Goal: Task Accomplishment & Management: Use online tool/utility

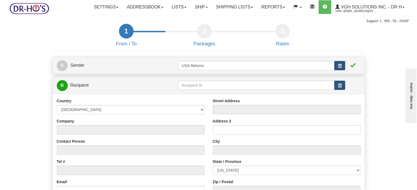
click at [343, 70] on button "button" at bounding box center [339, 65] width 11 height 9
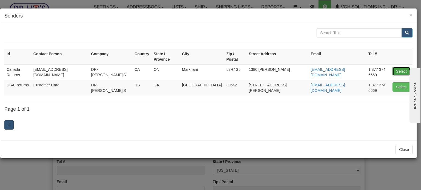
click at [403, 67] on button "Select" at bounding box center [401, 71] width 18 height 9
type input "Canada Returns"
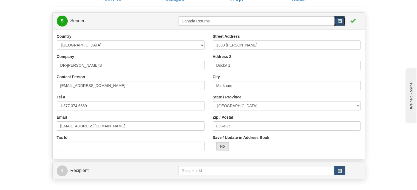
scroll to position [55, 0]
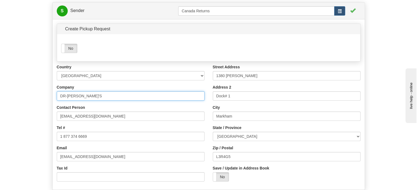
drag, startPoint x: 88, startPoint y: 109, endPoint x: 9, endPoint y: 106, distance: 79.2
click at [53, 106] on div "Country [GEOGRAPHIC_DATA] [GEOGRAPHIC_DATA] [GEOGRAPHIC_DATA] [GEOGRAPHIC_DATA]…" at bounding box center [131, 125] width 156 height 122
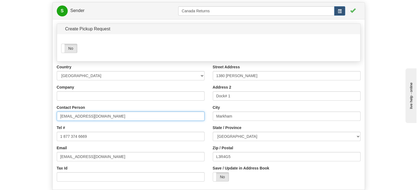
drag, startPoint x: 109, startPoint y: 130, endPoint x: 12, endPoint y: 127, distance: 96.8
click at [27, 128] on form "1 From / To 2 Packages 3 Int Opt 4 Rates S Sender" at bounding box center [208, 113] width 400 height 289
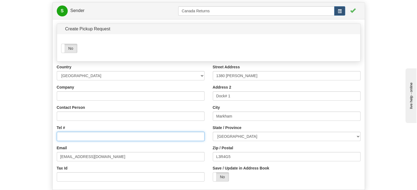
drag, startPoint x: 73, startPoint y: 149, endPoint x: 28, endPoint y: 148, distance: 45.0
click at [30, 147] on form "1 From / To 2 Packages 3 Int Opt 4 Rates S Sender" at bounding box center [208, 113] width 400 height 289
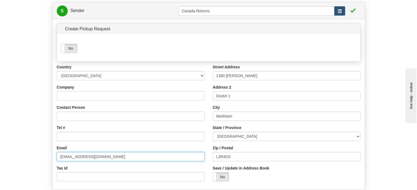
drag, startPoint x: 108, startPoint y: 170, endPoint x: 33, endPoint y: 165, distance: 75.2
click at [48, 166] on div "S Sender Canada Returns Yes No" at bounding box center [208, 124] width 321 height 267
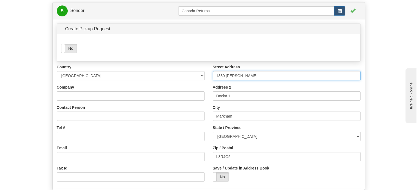
drag, startPoint x: 256, startPoint y: 86, endPoint x: 184, endPoint y: 93, distance: 72.2
click at [193, 92] on div "Country [GEOGRAPHIC_DATA] [GEOGRAPHIC_DATA] [GEOGRAPHIC_DATA] [GEOGRAPHIC_DATA]…" at bounding box center [209, 125] width 312 height 122
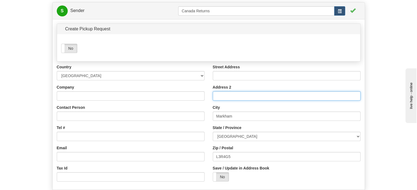
drag, startPoint x: 233, startPoint y: 110, endPoint x: 175, endPoint y: 109, distance: 58.4
click at [180, 109] on div "Country [GEOGRAPHIC_DATA] [GEOGRAPHIC_DATA] [GEOGRAPHIC_DATA] [GEOGRAPHIC_DATA]…" at bounding box center [209, 125] width 312 height 122
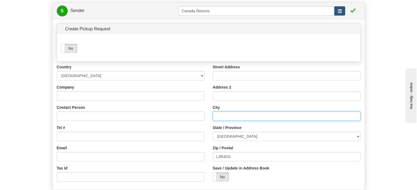
drag, startPoint x: 238, startPoint y: 130, endPoint x: 180, endPoint y: 130, distance: 58.4
click at [180, 130] on div "Country [GEOGRAPHIC_DATA] [GEOGRAPHIC_DATA] [GEOGRAPHIC_DATA] [GEOGRAPHIC_DATA]…" at bounding box center [209, 125] width 312 height 122
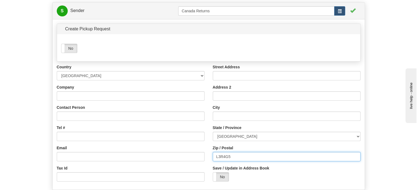
drag, startPoint x: 237, startPoint y: 169, endPoint x: 141, endPoint y: 159, distance: 96.0
click at [171, 161] on div "Country [GEOGRAPHIC_DATA] [GEOGRAPHIC_DATA] [GEOGRAPHIC_DATA] [GEOGRAPHIC_DATA]…" at bounding box center [209, 125] width 312 height 122
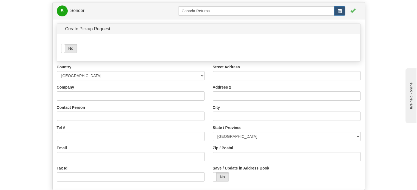
click at [78, 115] on div "Country [GEOGRAPHIC_DATA] [GEOGRAPHIC_DATA] [GEOGRAPHIC_DATA] [GEOGRAPHIC_DATA]…" at bounding box center [131, 125] width 156 height 122
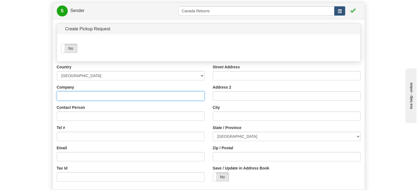
click at [79, 101] on input "Company" at bounding box center [131, 96] width 148 height 9
paste input "[PERSON_NAME]"
type input "[PERSON_NAME]"
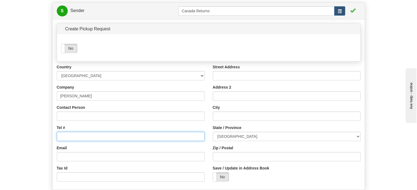
click at [67, 141] on input "Tel #" at bounding box center [131, 136] width 148 height 9
paste input "7802892754"
type input "7802892754"
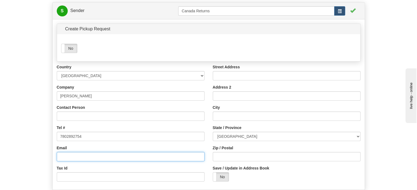
click at [80, 162] on input "Email" at bounding box center [131, 156] width 148 height 9
paste input "[EMAIL_ADDRESS][PERSON_NAME][DOMAIN_NAME]"
type input "[EMAIL_ADDRESS][PERSON_NAME][DOMAIN_NAME]"
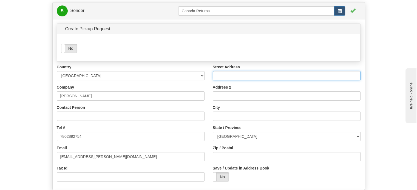
click at [248, 81] on input "Street Address" at bounding box center [287, 75] width 148 height 9
paste input "[STREET_ADDRESS]"
type input "[STREET_ADDRESS]"
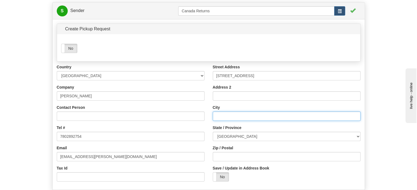
click at [233, 121] on input "City" at bounding box center [287, 116] width 148 height 9
paste input "[GEOGRAPHIC_DATA]"
type input "[GEOGRAPHIC_DATA]"
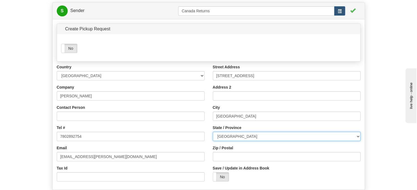
click at [239, 141] on select "[GEOGRAPHIC_DATA] [GEOGRAPHIC_DATA] [GEOGRAPHIC_DATA] [GEOGRAPHIC_DATA] [GEOGRA…" at bounding box center [287, 136] width 148 height 9
select select "AB"
click at [213, 141] on select "[GEOGRAPHIC_DATA] [GEOGRAPHIC_DATA] [GEOGRAPHIC_DATA] [GEOGRAPHIC_DATA] [GEOGRA…" at bounding box center [287, 136] width 148 height 9
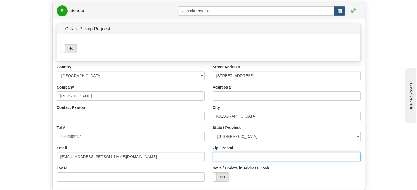
click at [235, 162] on input "Zip / Postal" at bounding box center [287, 156] width 148 height 9
paste input "T8H0N8"
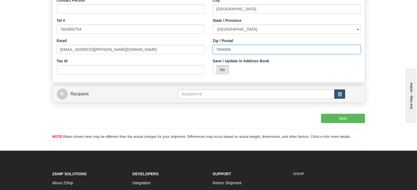
scroll to position [164, 0]
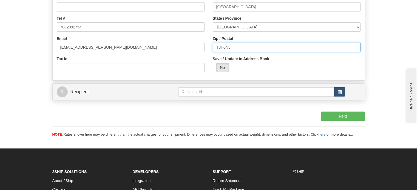
type input "T8H0N8"
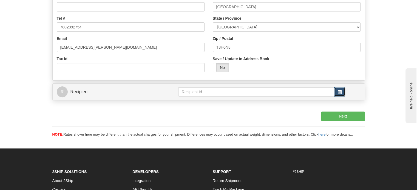
click at [341, 94] on span "button" at bounding box center [340, 92] width 4 height 4
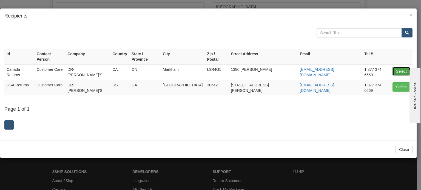
click at [402, 67] on button "Select" at bounding box center [401, 71] width 18 height 9
type input "Canada Returns"
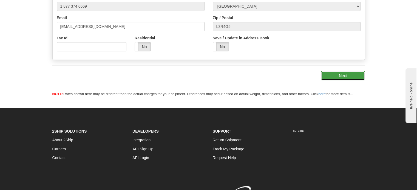
click at [358, 81] on button "Next" at bounding box center [343, 75] width 44 height 9
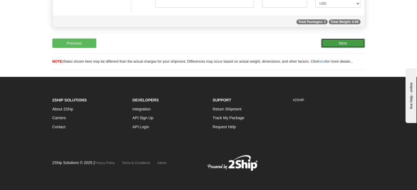
scroll to position [81, 0]
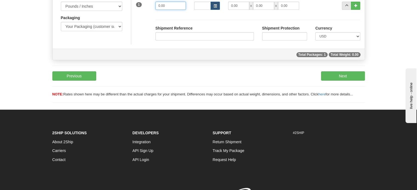
drag, startPoint x: 170, startPoint y: 18, endPoint x: 70, endPoint y: 11, distance: 100.3
click at [94, 13] on div "Measurements Type Pounds / Inches Kilograms / Centimeters Packaging Your Packag…" at bounding box center [209, 20] width 312 height 50
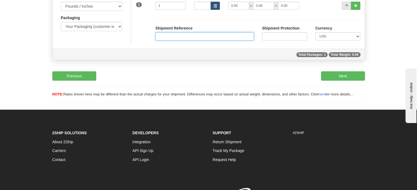
type input "1.00"
click at [165, 41] on input "Shipment Reference" at bounding box center [204, 36] width 98 height 8
paste input "1198844"
type input "1198844"
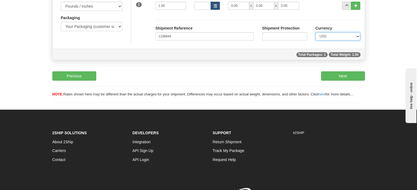
click at [338, 41] on select "CAD USD EUR ZAR [PERSON_NAME] ARN AUD AUS AWG BBD BFR BGN BHD BMD BND BRC BRL C…" at bounding box center [337, 36] width 45 height 8
select select "0"
click at [315, 41] on select "CAD USD EUR ZAR [PERSON_NAME] ARN AUD AUS AWG BBD BFR BGN BHD BMD BND BRC BRL C…" at bounding box center [337, 36] width 45 height 8
click at [344, 81] on button "Next" at bounding box center [343, 76] width 44 height 9
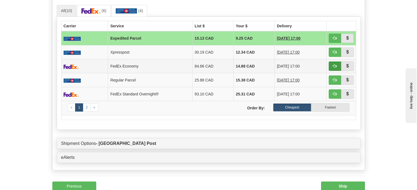
scroll to position [74, 0]
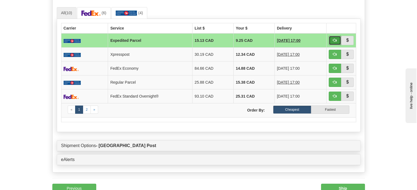
click at [334, 42] on span "button" at bounding box center [335, 40] width 4 height 4
type input "DOM.EP"
click at [333, 42] on span "button" at bounding box center [335, 40] width 4 height 4
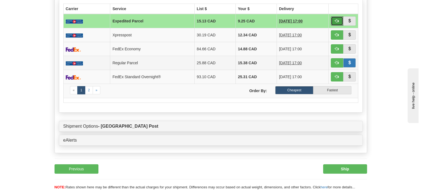
scroll to position [156, 0]
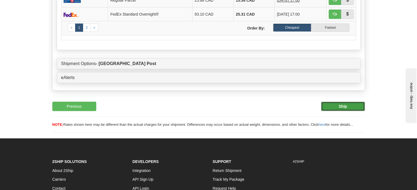
click at [350, 111] on button "Ship" at bounding box center [343, 106] width 44 height 9
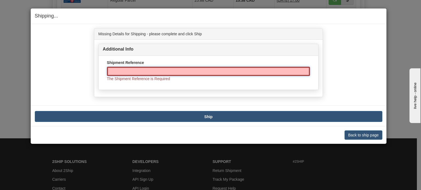
click at [180, 70] on input "Shipment Reference" at bounding box center [208, 71] width 203 height 9
paste input "1198844"
type input "1198844"
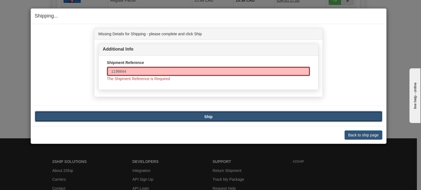
click at [222, 118] on button "Ship" at bounding box center [208, 116] width 347 height 11
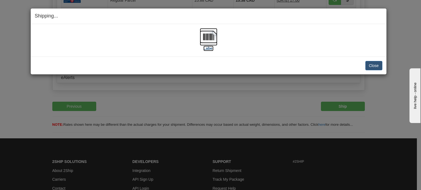
click at [213, 39] on img at bounding box center [209, 37] width 18 height 18
click at [381, 64] on button "Close" at bounding box center [373, 65] width 17 height 9
